Goal: Information Seeking & Learning: Learn about a topic

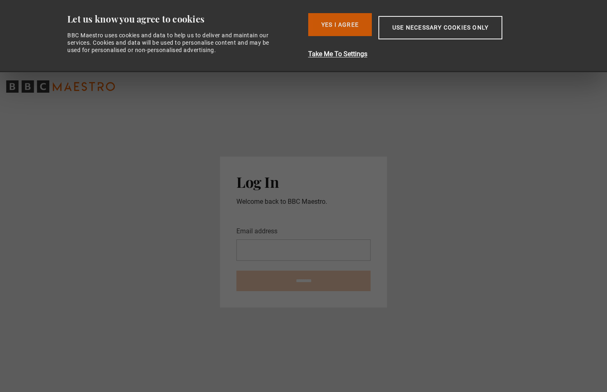
click at [347, 25] on button "Yes I Agree" at bounding box center [340, 24] width 64 height 23
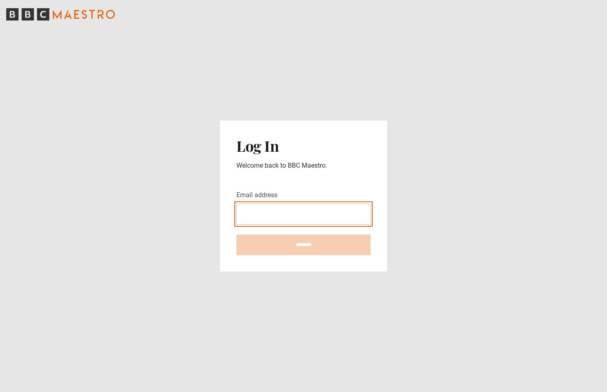
click at [304, 212] on input "Email address" at bounding box center [303, 213] width 134 height 21
type input "**********"
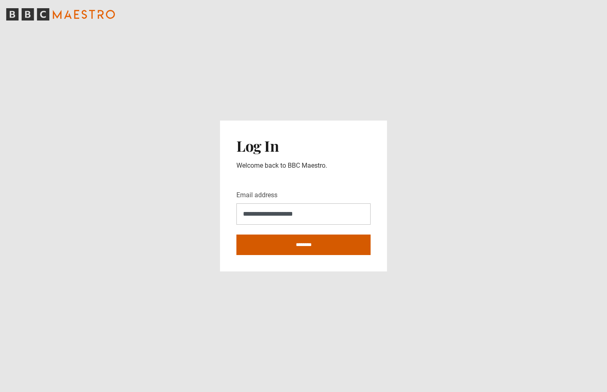
click at [304, 249] on input "********" at bounding box center [303, 245] width 134 height 21
type input "**********"
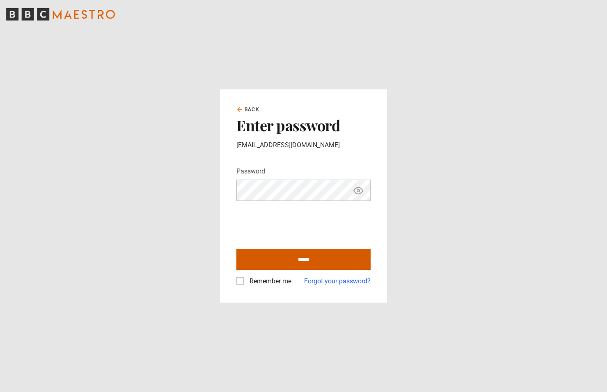
click at [263, 255] on input "******" at bounding box center [303, 259] width 134 height 21
type input "**********"
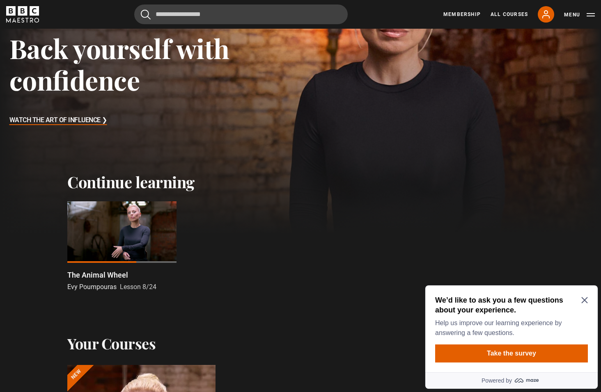
scroll to position [123, 0]
click at [96, 233] on div at bounding box center [121, 232] width 109 height 62
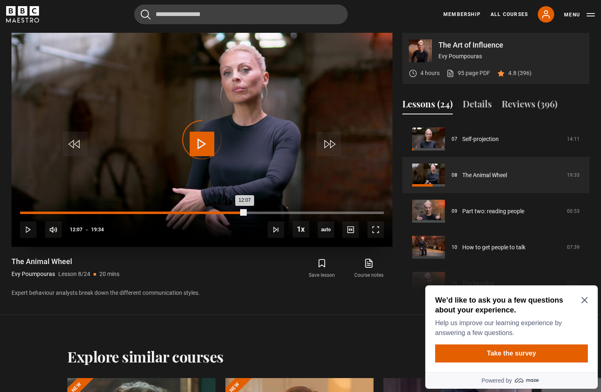
drag, startPoint x: 245, startPoint y: 210, endPoint x: 210, endPoint y: 213, distance: 35.8
click at [210, 213] on div "Loaded : 0.00% 10:25 12:07" at bounding box center [201, 213] width 363 height 2
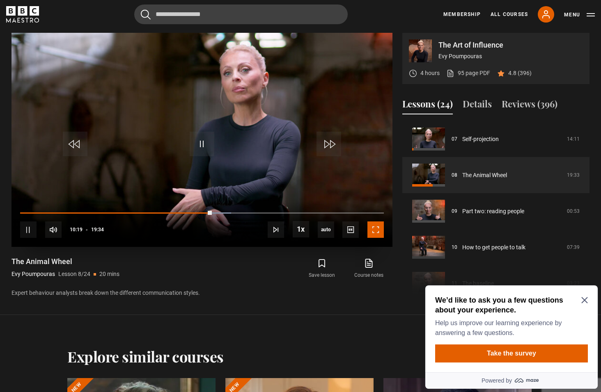
click at [375, 232] on span "Video Player" at bounding box center [375, 230] width 16 height 16
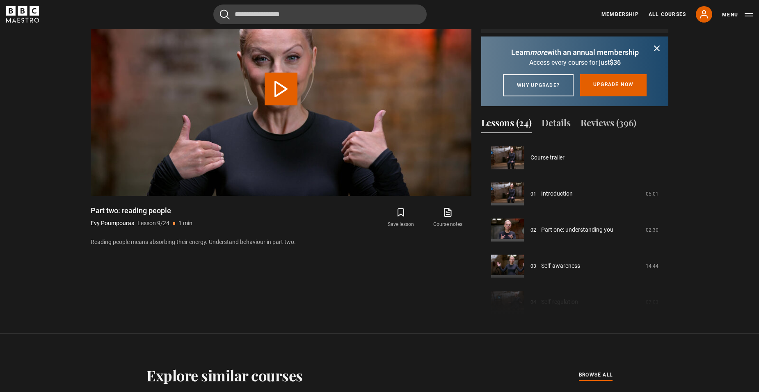
scroll to position [289, 0]
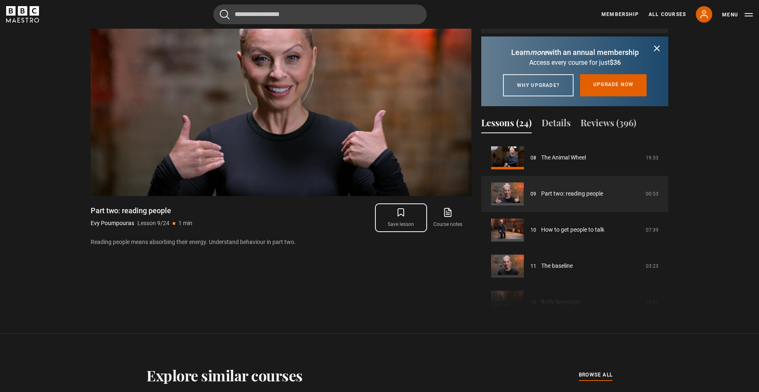
click at [399, 214] on icon "submit" at bounding box center [401, 213] width 10 height 10
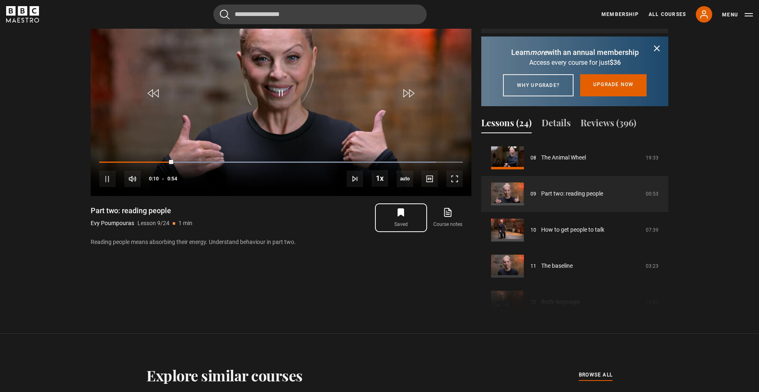
click at [401, 212] on icon "submit" at bounding box center [401, 212] width 6 height 7
click at [454, 178] on span "Video Player" at bounding box center [454, 179] width 16 height 16
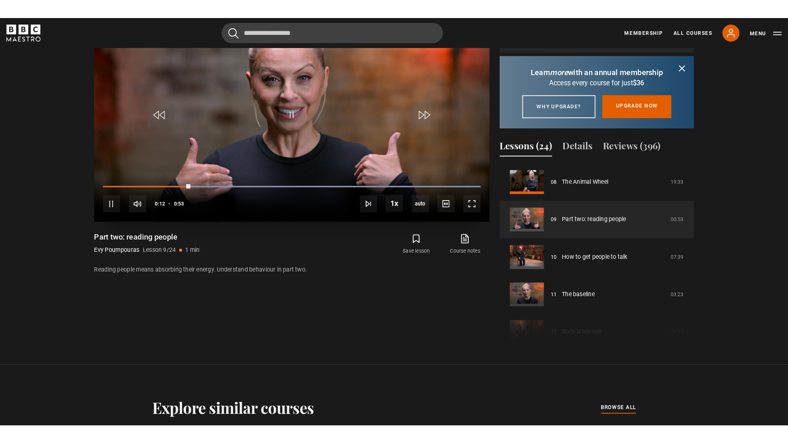
scroll to position [429, 0]
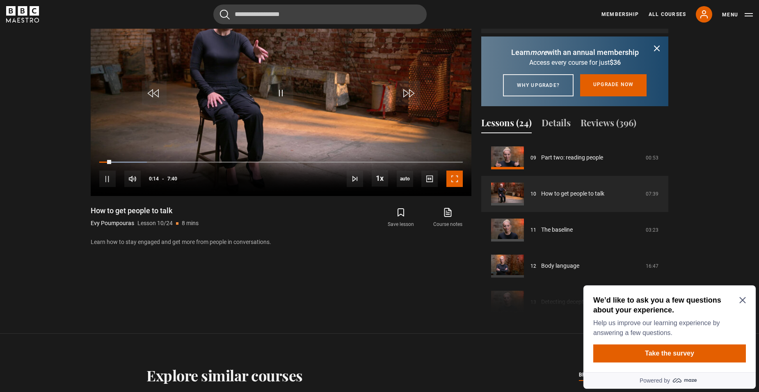
click at [454, 177] on span "Video Player" at bounding box center [454, 179] width 16 height 16
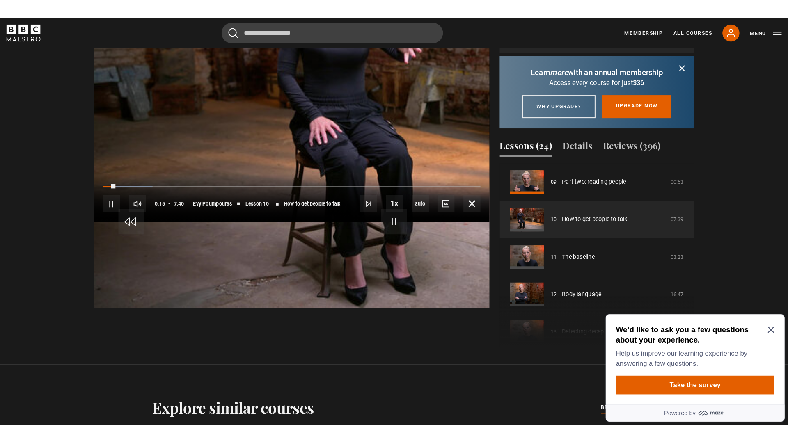
scroll to position [429, 0]
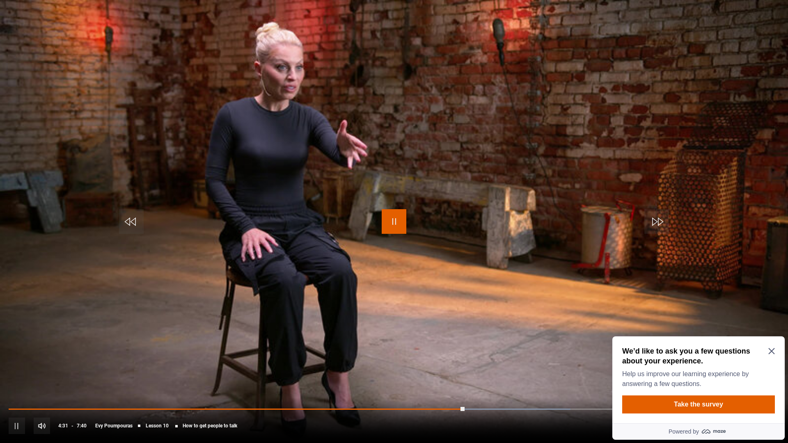
click at [395, 222] on span "Video Player" at bounding box center [394, 221] width 25 height 25
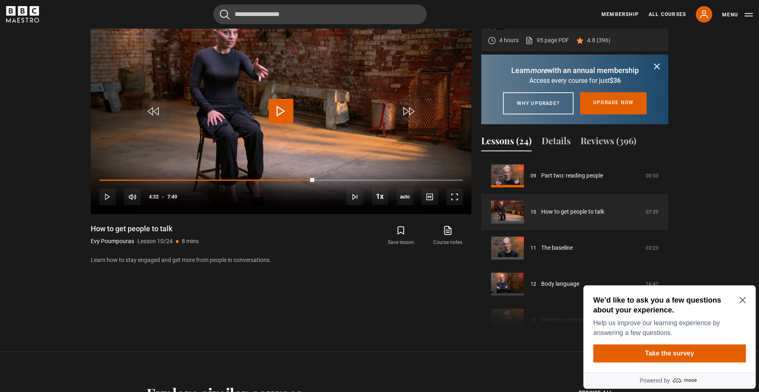
click at [600, 299] on icon "Close Maze Prompt" at bounding box center [742, 300] width 7 height 7
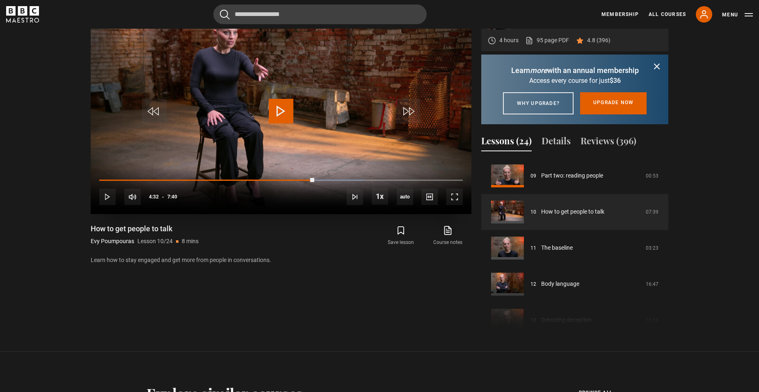
click at [278, 111] on span "Video Player" at bounding box center [281, 111] width 25 height 25
click at [457, 194] on span "Video Player" at bounding box center [454, 197] width 16 height 16
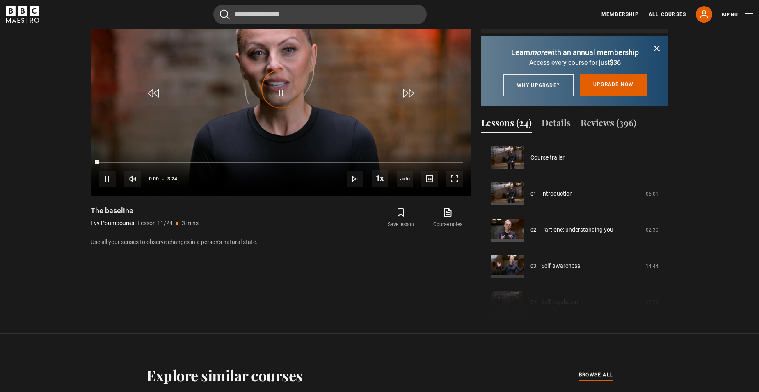
scroll to position [361, 0]
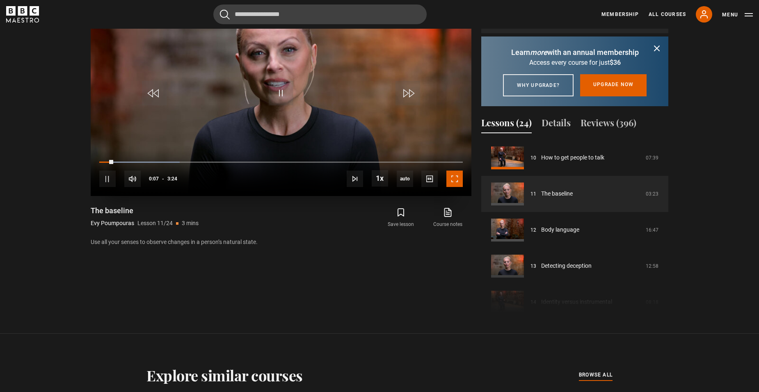
click at [455, 174] on span "Video Player" at bounding box center [454, 179] width 16 height 16
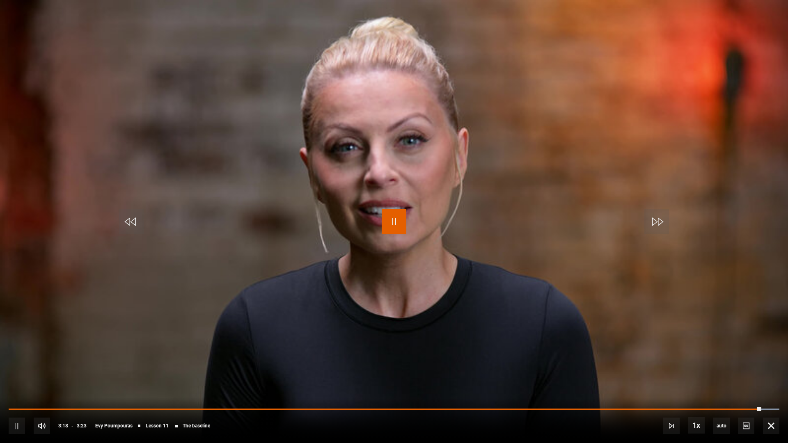
click at [393, 223] on span "Video Player" at bounding box center [394, 221] width 25 height 25
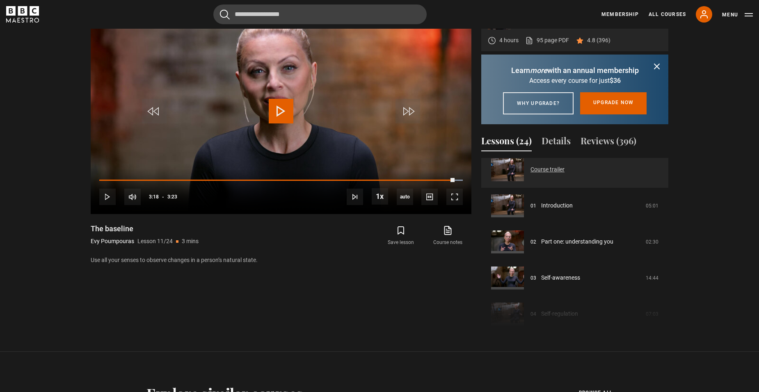
scroll to position [0, 0]
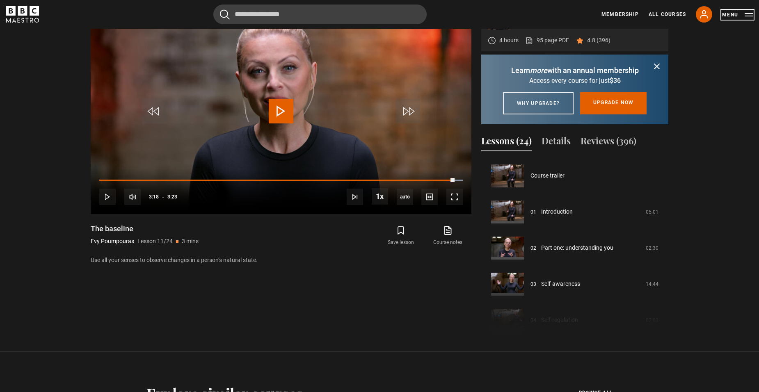
click at [600, 13] on button "Menu" at bounding box center [737, 15] width 31 height 8
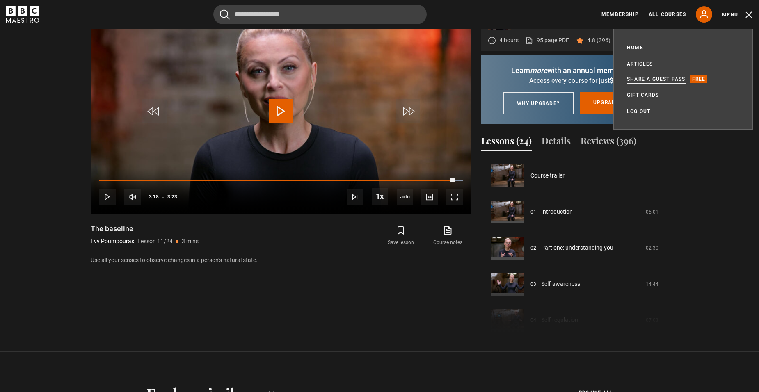
click at [600, 77] on link "Share a guest pass" at bounding box center [656, 79] width 59 height 8
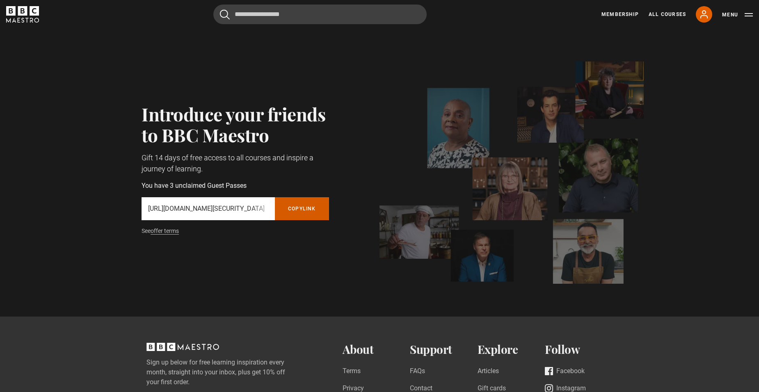
click at [293, 208] on button "Copy referral link" at bounding box center [302, 208] width 54 height 23
click at [708, 13] on icon at bounding box center [704, 14] width 10 height 10
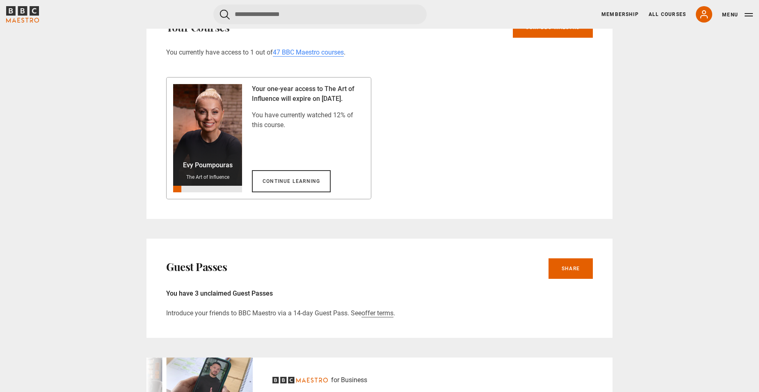
scroll to position [492, 0]
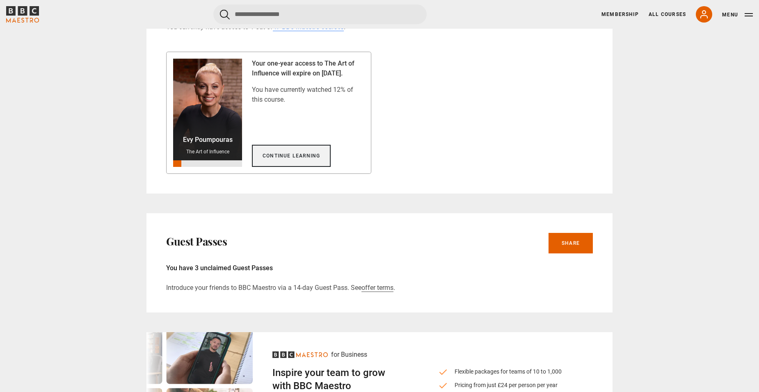
click at [309, 158] on link "Continue learning" at bounding box center [291, 156] width 79 height 22
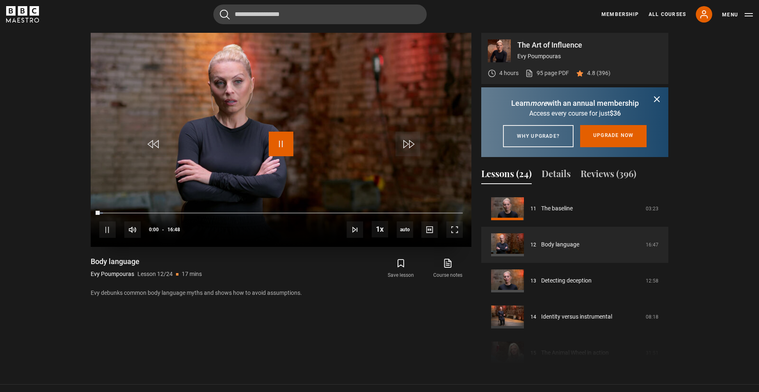
click at [281, 146] on span "Video Player" at bounding box center [281, 144] width 25 height 25
click at [286, 143] on span "Video Player" at bounding box center [281, 144] width 25 height 25
drag, startPoint x: 456, startPoint y: 228, endPoint x: 477, endPoint y: 257, distance: 36.2
click at [456, 228] on span "Video Player" at bounding box center [454, 230] width 16 height 16
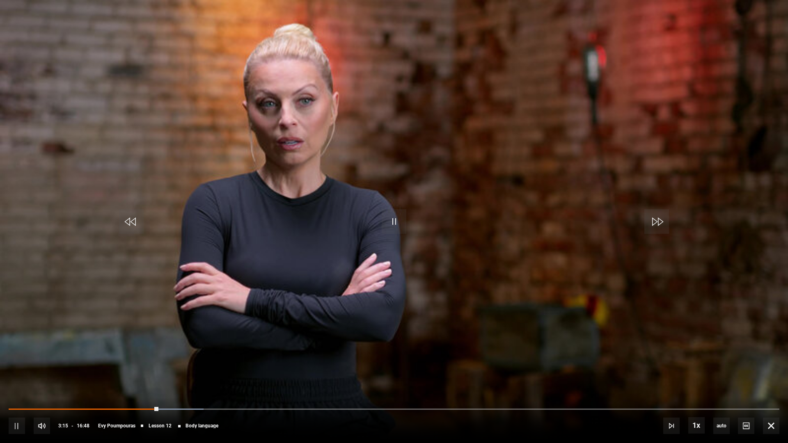
click at [428, 147] on video "Video Player" at bounding box center [394, 221] width 788 height 443
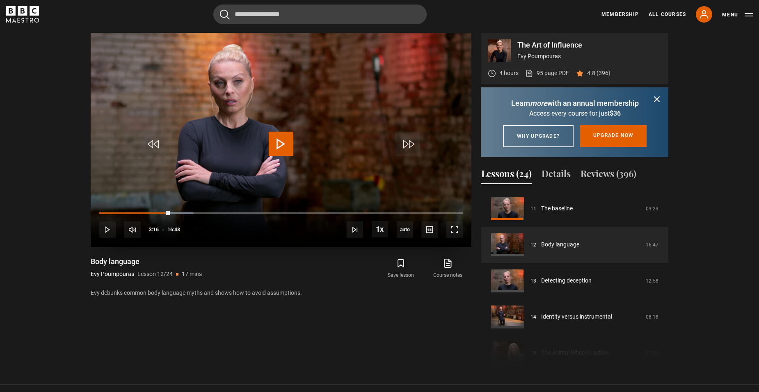
click at [281, 142] on span "Video Player" at bounding box center [281, 144] width 25 height 25
click at [452, 231] on span "Video Player" at bounding box center [454, 230] width 16 height 16
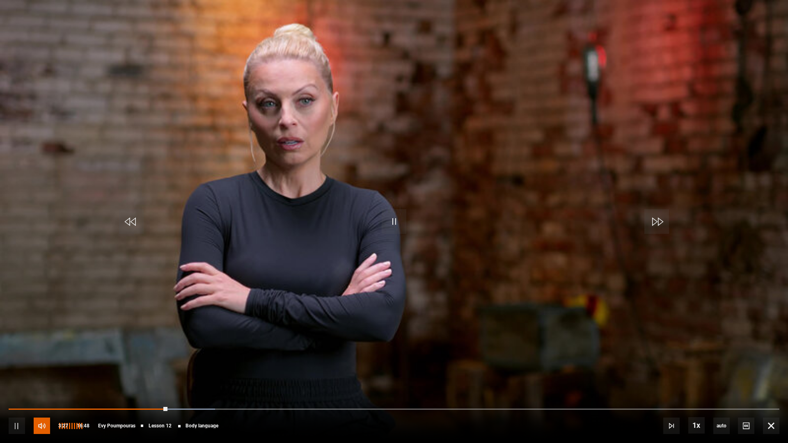
click at [39, 392] on span "Video Player" at bounding box center [42, 426] width 16 height 16
click at [84, 392] on div "80%" at bounding box center [84, 426] width 0 height 6
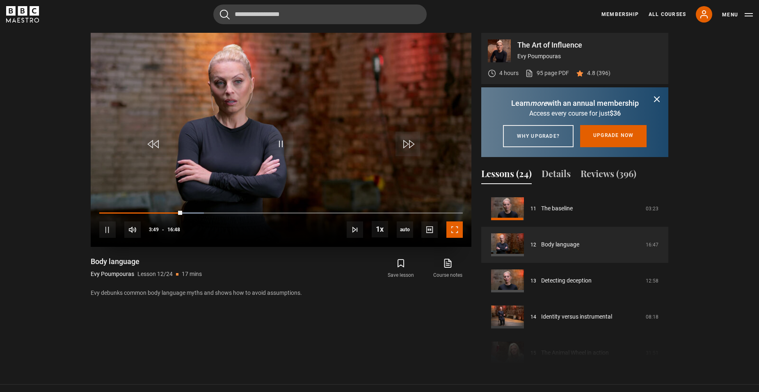
click at [456, 227] on span "Video Player" at bounding box center [454, 230] width 16 height 16
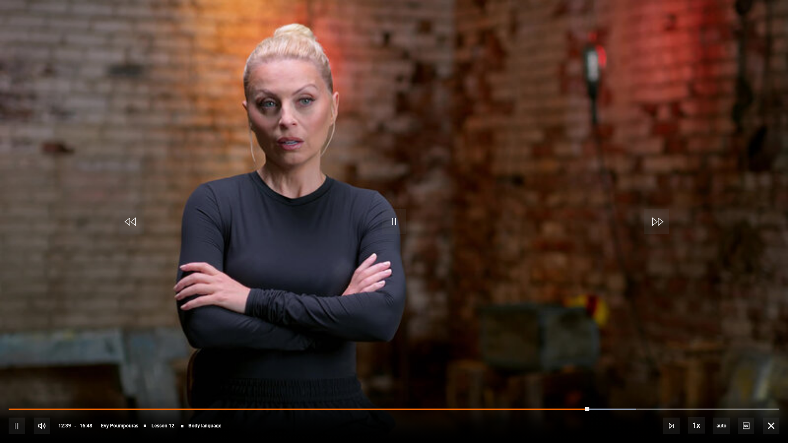
click at [562, 340] on video "Video Player" at bounding box center [394, 221] width 788 height 443
